Goal: Information Seeking & Learning: Find specific page/section

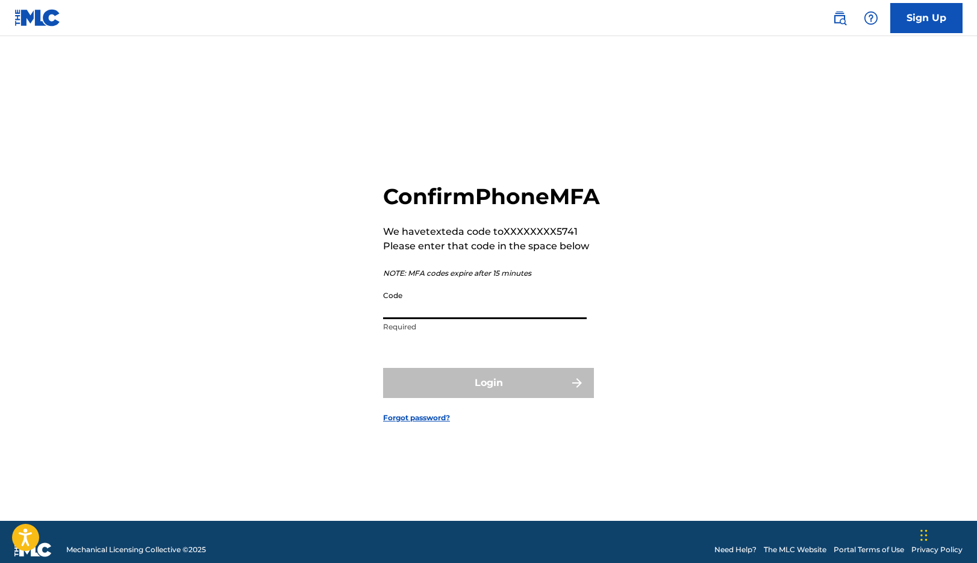
click at [509, 319] on input "Code" at bounding box center [485, 302] width 204 height 34
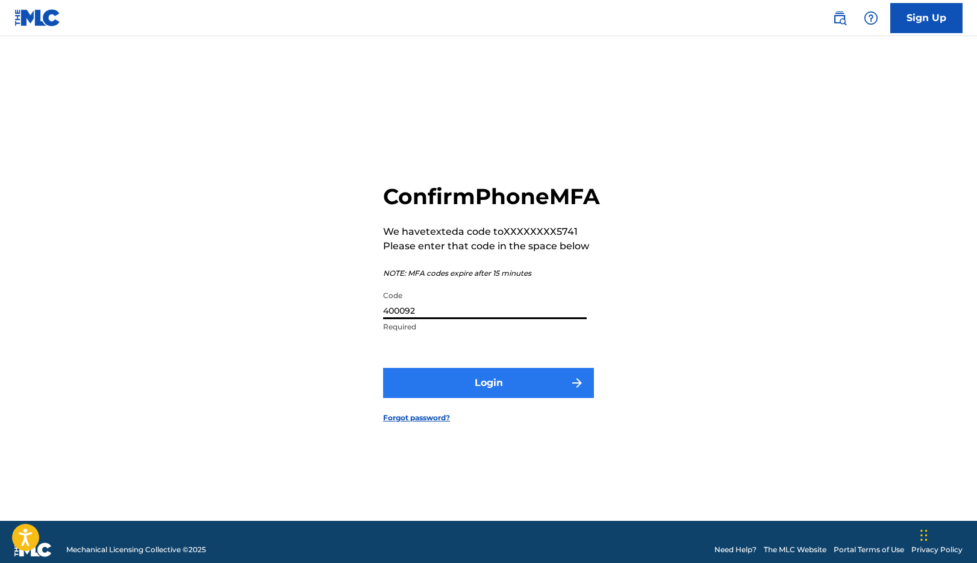
type input "400092"
click at [528, 391] on button "Login" at bounding box center [488, 383] width 211 height 30
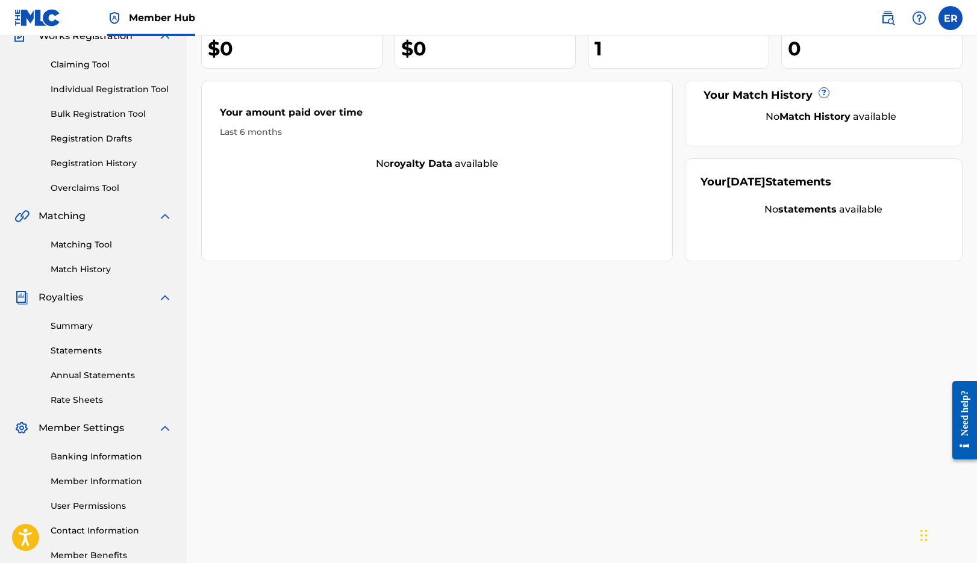
scroll to position [181, 0]
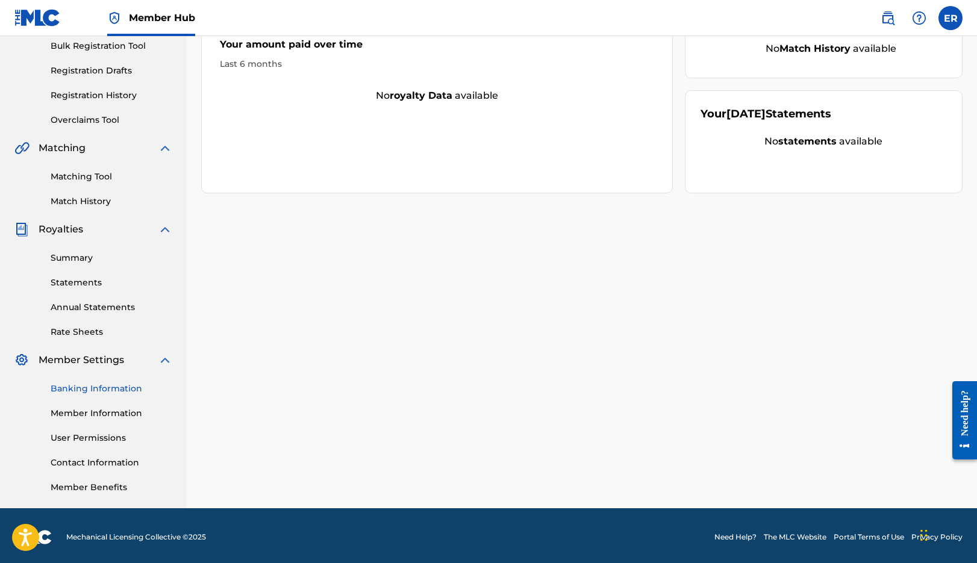
click at [113, 387] on link "Banking Information" at bounding box center [112, 389] width 122 height 13
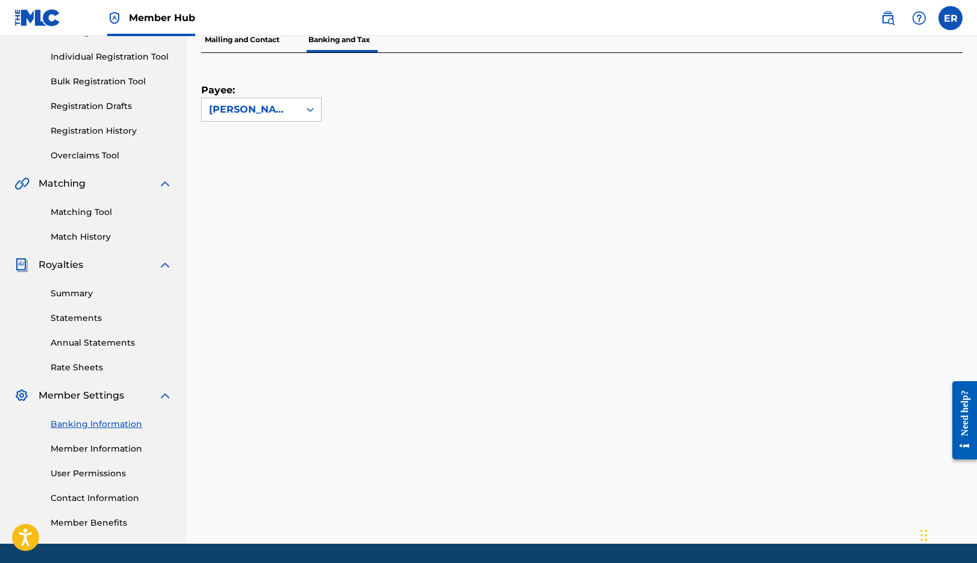
scroll to position [164, 0]
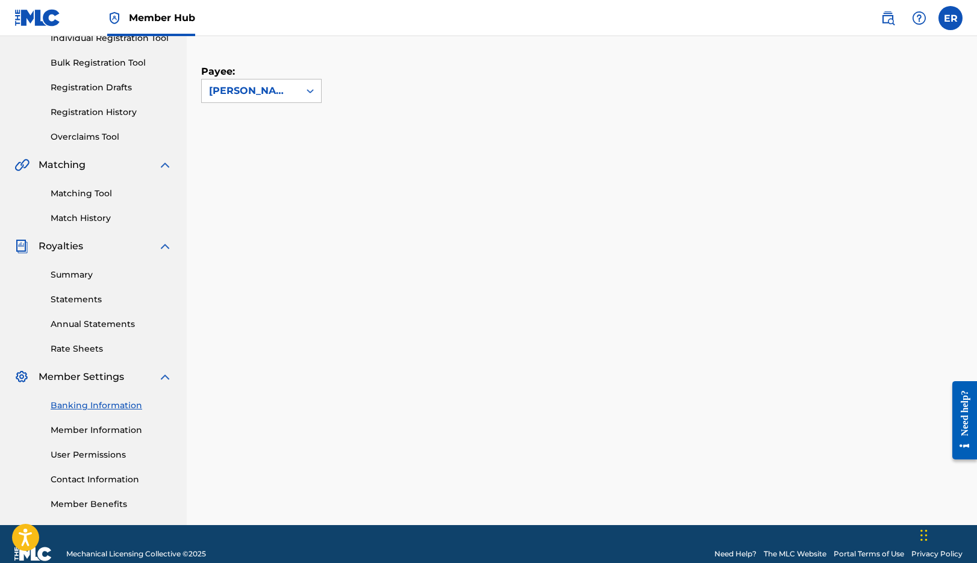
click at [86, 342] on div "Summary Statements Annual Statements Rate Sheets" at bounding box center [93, 305] width 158 height 102
click at [84, 348] on link "Rate Sheets" at bounding box center [112, 349] width 122 height 13
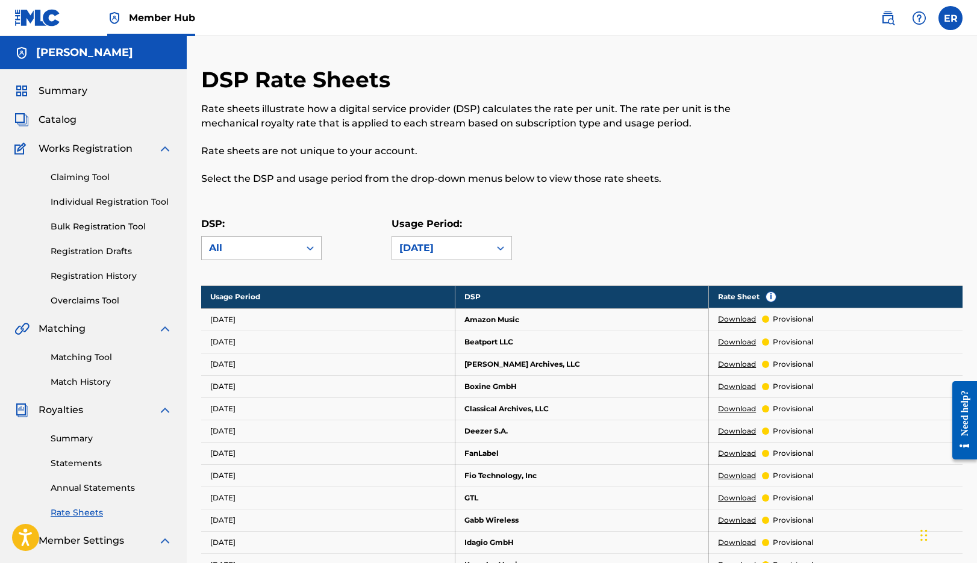
click at [283, 249] on div "All" at bounding box center [250, 248] width 83 height 14
